Goal: Register for event/course

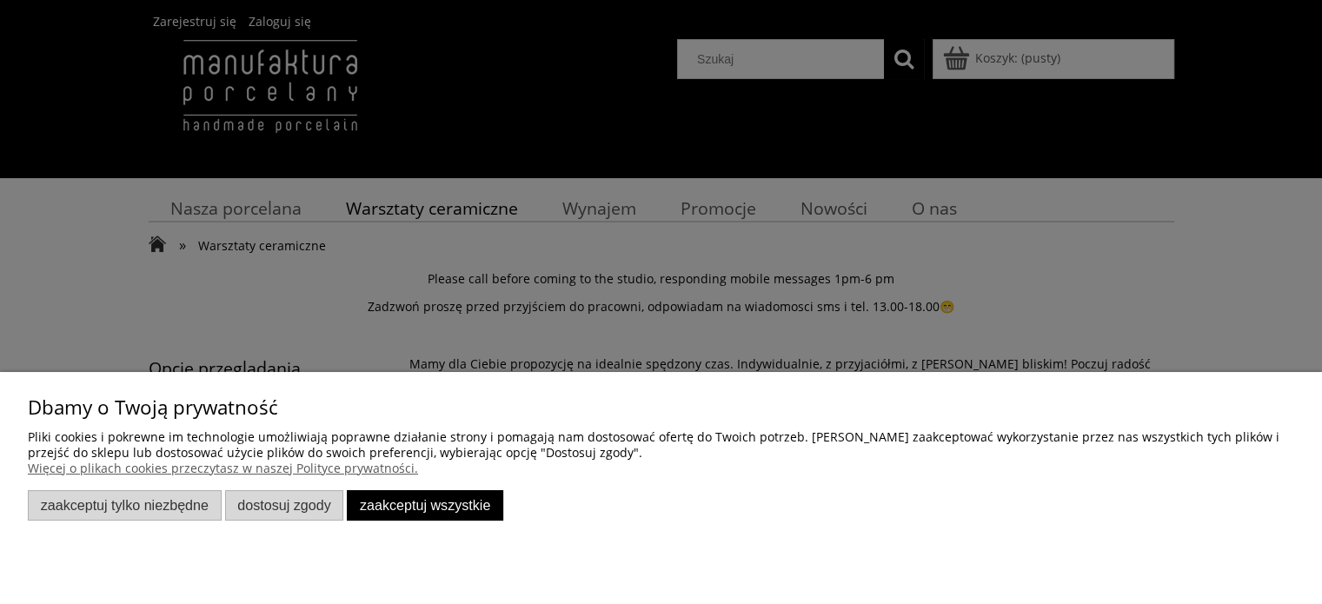
click at [473, 511] on button "Zaakceptuj wszystkie" at bounding box center [425, 505] width 156 height 30
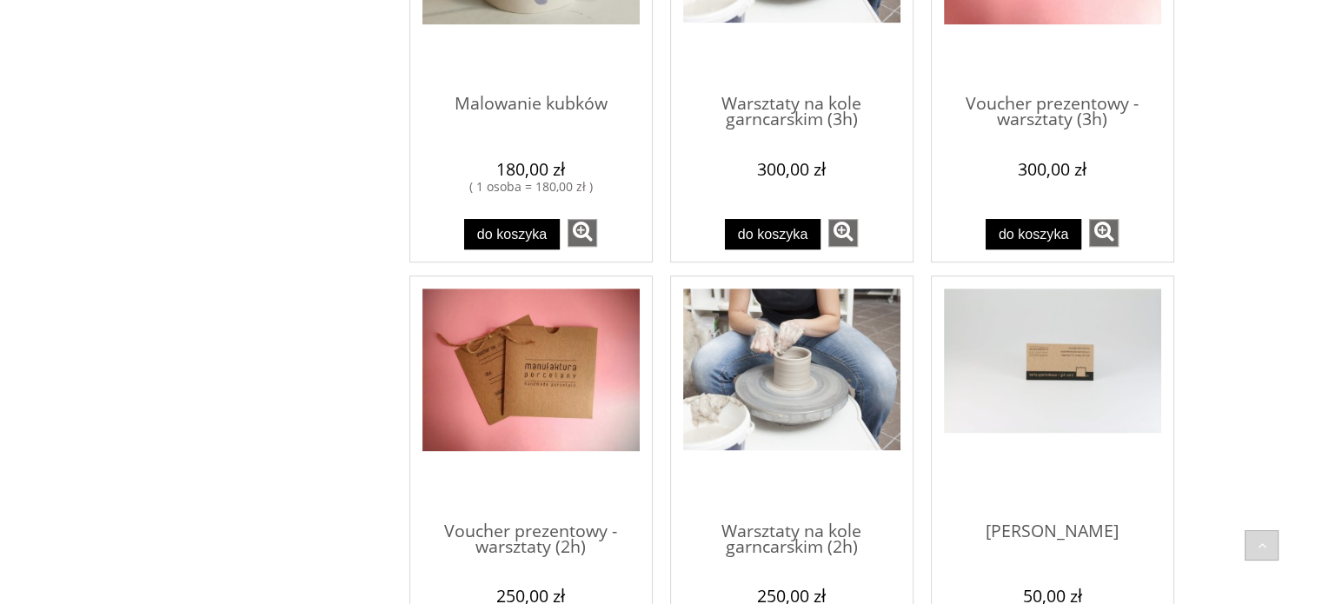
scroll to position [279, 0]
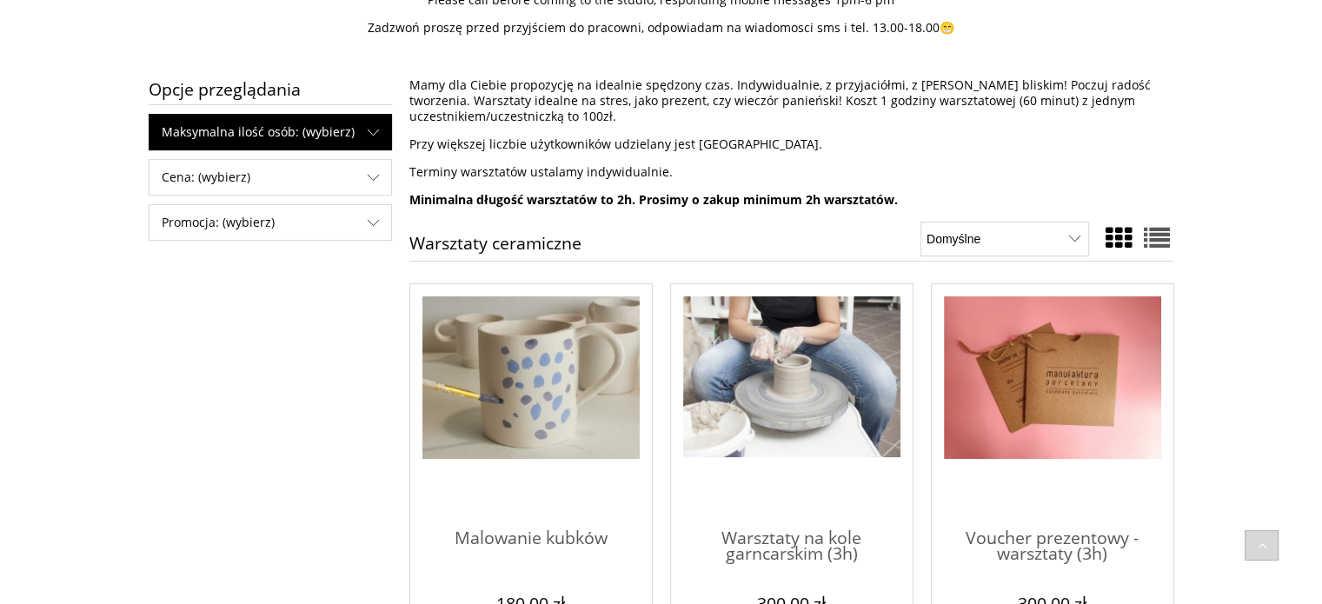
click at [231, 136] on span "Maksymalna ilość osób: (wybierz)" at bounding box center [271, 132] width 242 height 35
